Goal: Task Accomplishment & Management: Use online tool/utility

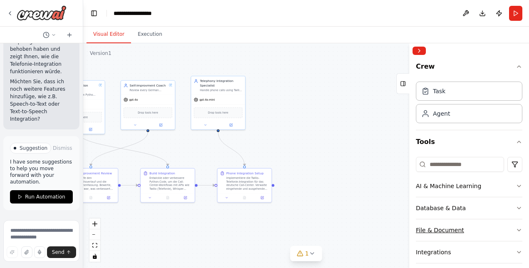
click at [440, 226] on div "File & Document" at bounding box center [440, 230] width 48 height 8
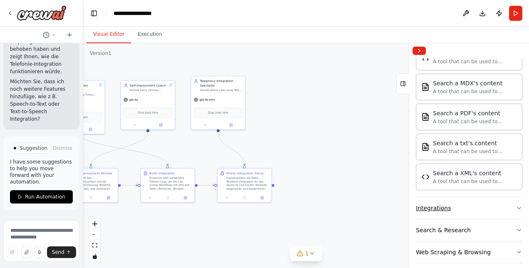
scroll to position [317, 0]
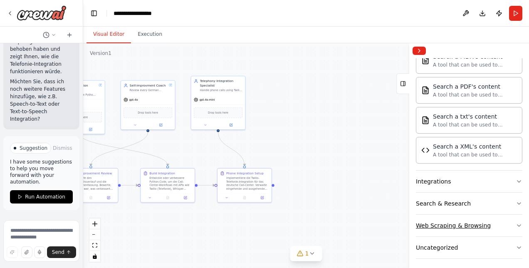
click at [441, 225] on button "Web Scraping & Browsing" at bounding box center [469, 226] width 106 height 22
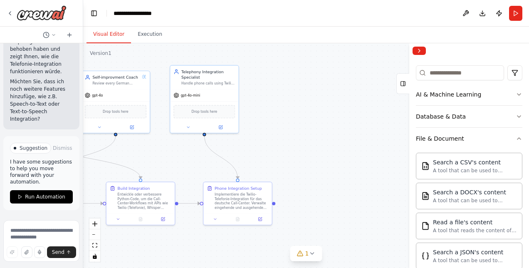
scroll to position [0, 0]
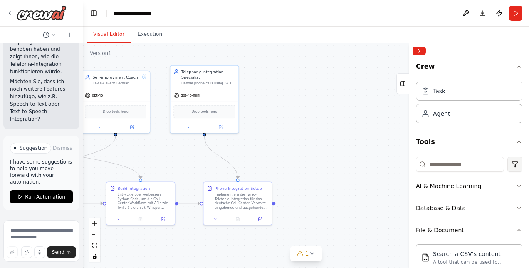
click at [507, 160] on html "Hello! I'm the CrewAI assistant. What kind of automation do you want to build? …" at bounding box center [264, 134] width 529 height 268
click at [507, 164] on html "Hello! I'm the CrewAI assistant. What kind of automation do you want to build? …" at bounding box center [264, 134] width 529 height 268
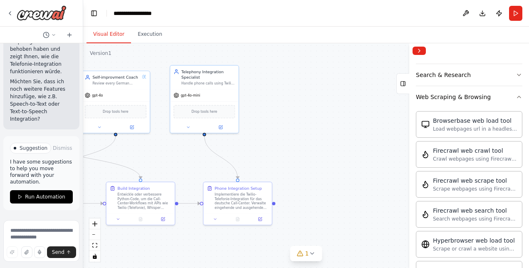
scroll to position [435, 0]
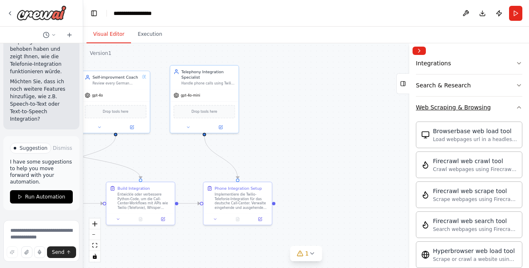
click at [491, 109] on button "Web Scraping & Browsing" at bounding box center [469, 107] width 106 height 22
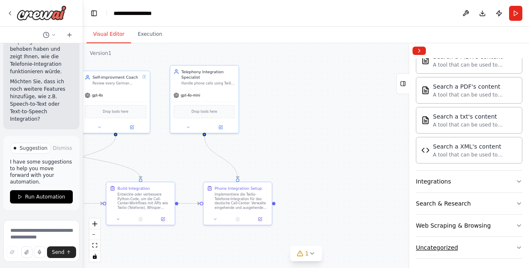
click at [442, 248] on button "Uncategorized" at bounding box center [469, 248] width 106 height 22
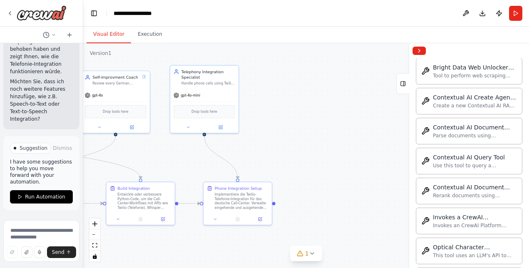
scroll to position [603, 0]
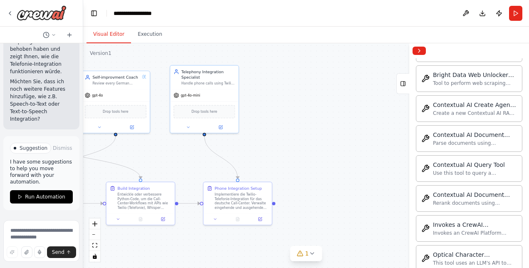
click at [291, 97] on div ".deletable-edge-delete-btn { width: 20px; height: 20px; border: 0px solid #ffff…" at bounding box center [306, 155] width 446 height 225
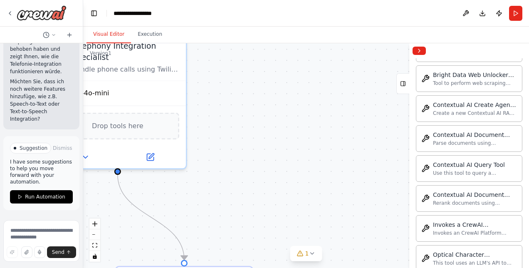
click at [291, 97] on div ".deletable-edge-delete-btn { width: 20px; height: 20px; border: 0px solid #ffff…" at bounding box center [306, 155] width 446 height 225
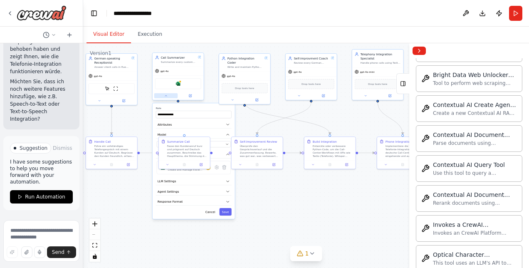
click at [162, 96] on button at bounding box center [166, 95] width 24 height 5
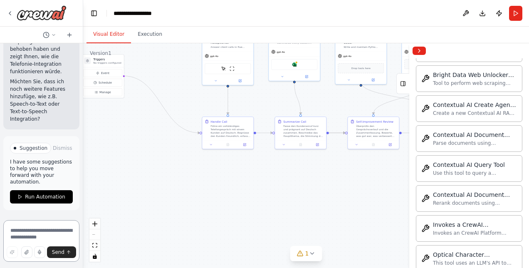
click at [37, 233] on textarea at bounding box center [41, 241] width 76 height 42
click at [32, 233] on textarea at bounding box center [41, 241] width 76 height 42
click at [47, 232] on textarea at bounding box center [41, 241] width 76 height 42
click at [469, 20] on button at bounding box center [465, 13] width 13 height 15
click at [423, 54] on button "Collapse right sidebar" at bounding box center [419, 51] width 13 height 8
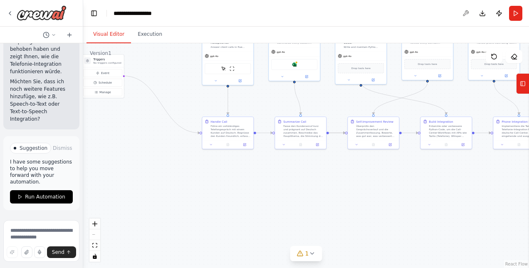
click at [468, 19] on div at bounding box center [465, 13] width 13 height 15
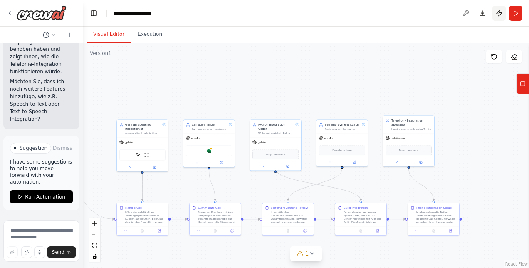
click at [497, 17] on button "Publish" at bounding box center [498, 13] width 13 height 15
click at [499, 15] on header "**********" at bounding box center [306, 13] width 446 height 27
click at [464, 14] on div at bounding box center [465, 13] width 13 height 15
click at [515, 59] on icon at bounding box center [515, 59] width 4 height 0
click at [517, 86] on button "Tools" at bounding box center [522, 83] width 13 height 21
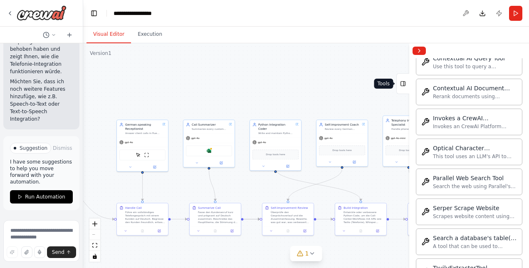
scroll to position [769, 0]
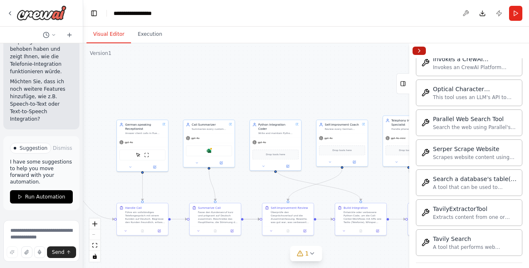
click at [418, 52] on button "Collapse right sidebar" at bounding box center [419, 51] width 13 height 8
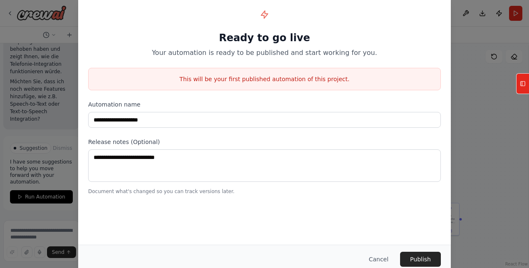
click at [473, 85] on div "**********" at bounding box center [264, 134] width 529 height 268
click at [384, 261] on button "Cancel" at bounding box center [378, 259] width 33 height 15
